Goal: Check status: Check status

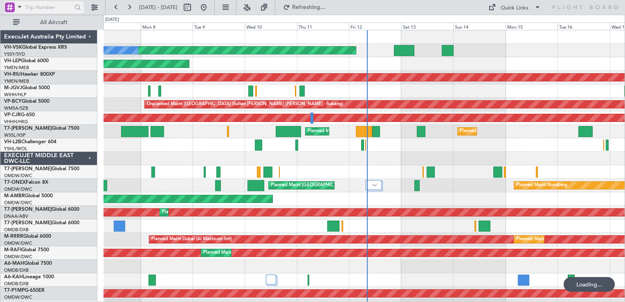
click at [10, 5] on div at bounding box center [10, 7] width 10 height 10
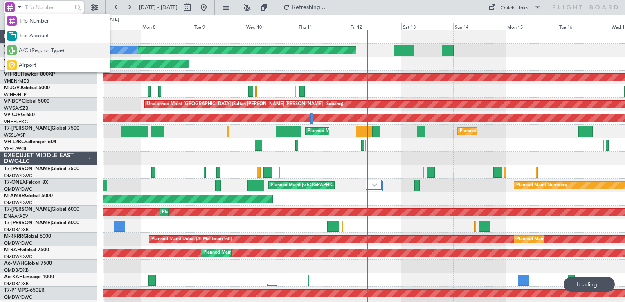
click at [36, 50] on span "A/C (Reg. or Type)" at bounding box center [41, 51] width 45 height 8
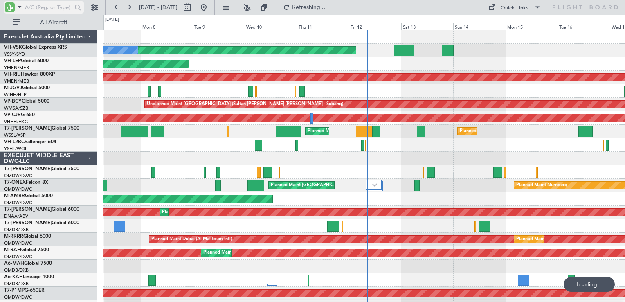
click at [50, 13] on input "text" at bounding box center [48, 7] width 47 height 12
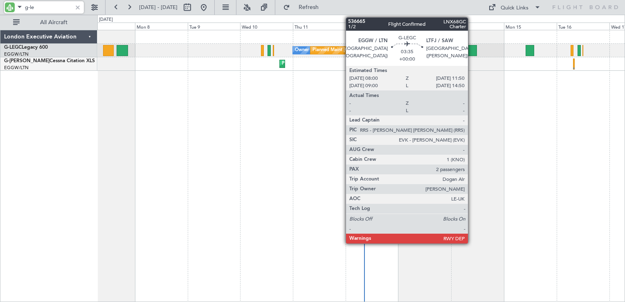
click at [472, 55] on div at bounding box center [472, 50] width 9 height 11
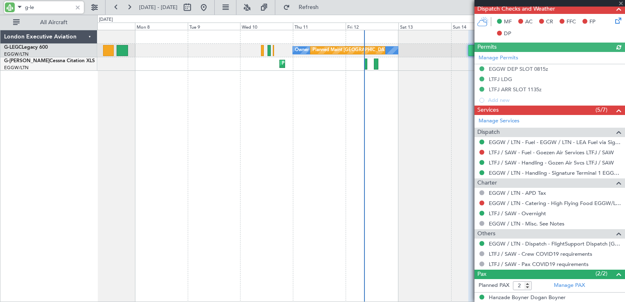
scroll to position [215, 0]
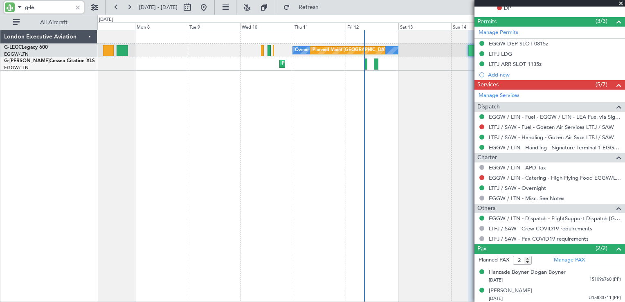
type input "g-le"
click at [622, 2] on span at bounding box center [621, 3] width 8 height 7
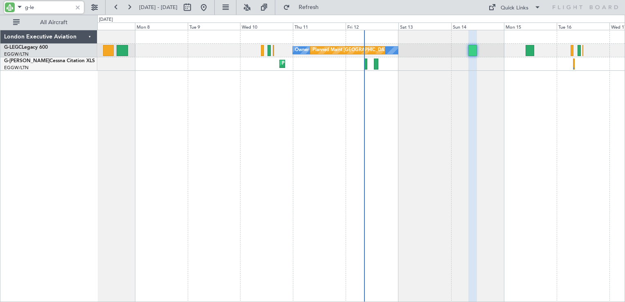
type input "0"
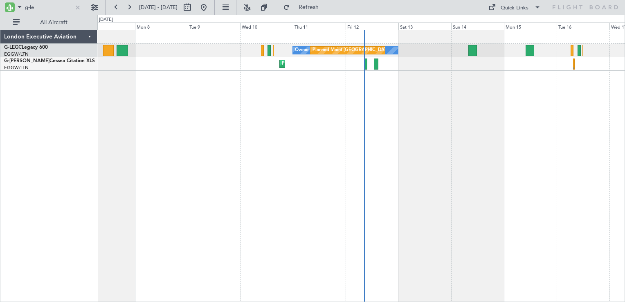
scroll to position [0, 0]
click at [47, 7] on input "g-le" at bounding box center [48, 7] width 47 height 12
type input "g"
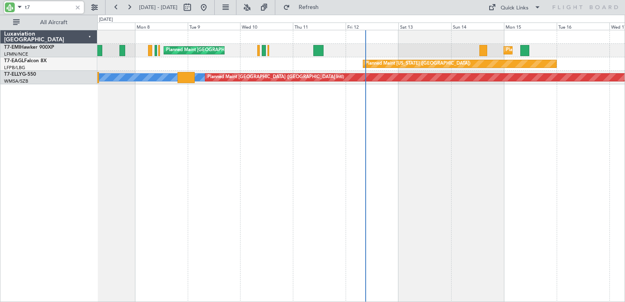
type input "t"
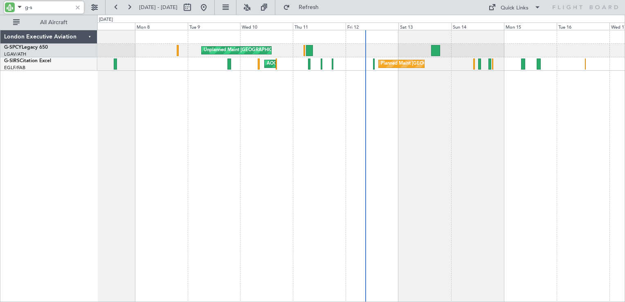
type input "g-s"
